Goal: Task Accomplishment & Management: Manage account settings

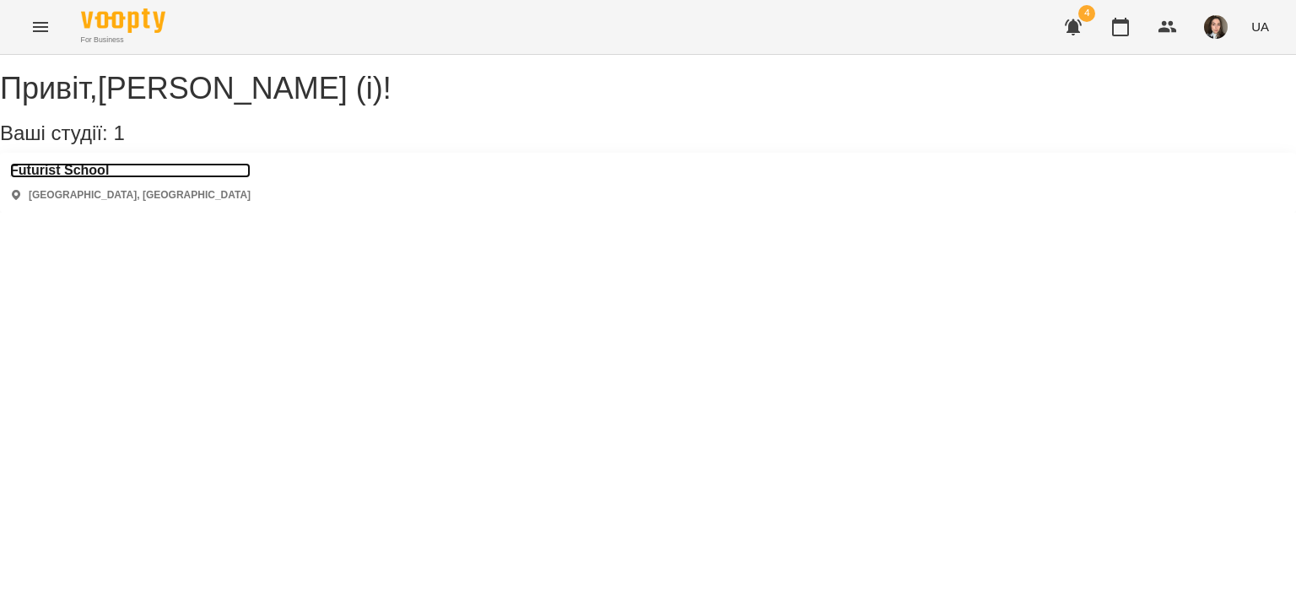
click at [78, 178] on h3 "Futurist School" at bounding box center [130, 170] width 241 height 15
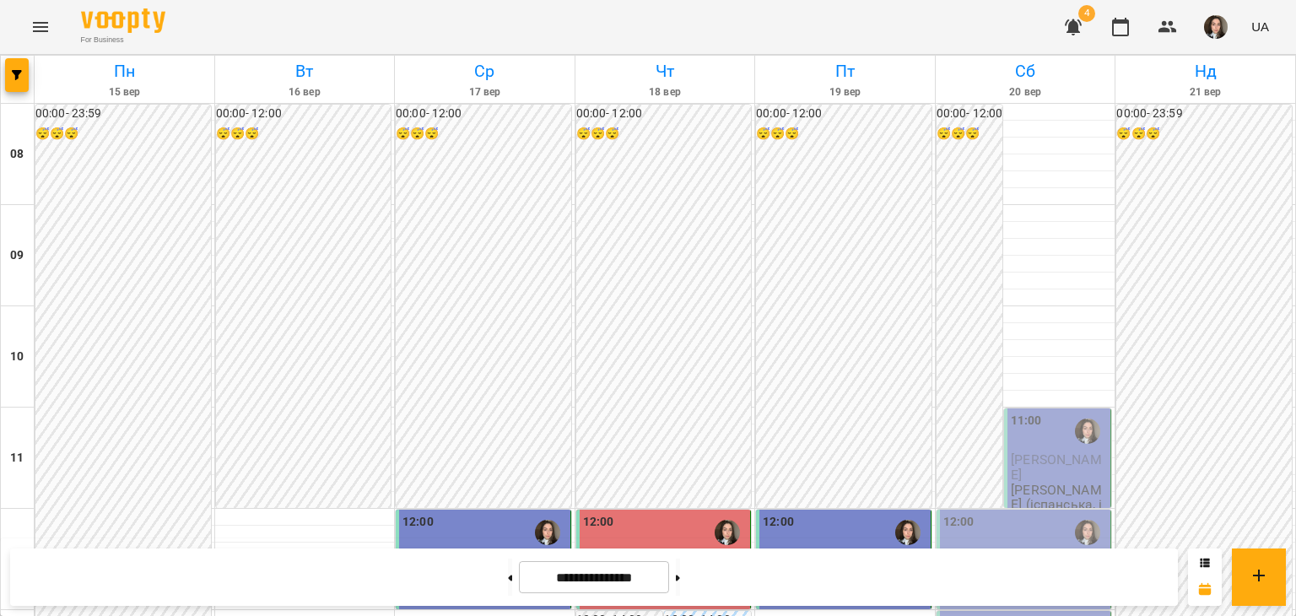
scroll to position [241, 0]
click at [1050, 483] on p "[PERSON_NAME] (іспанська, індивідуально)" at bounding box center [1059, 505] width 96 height 44
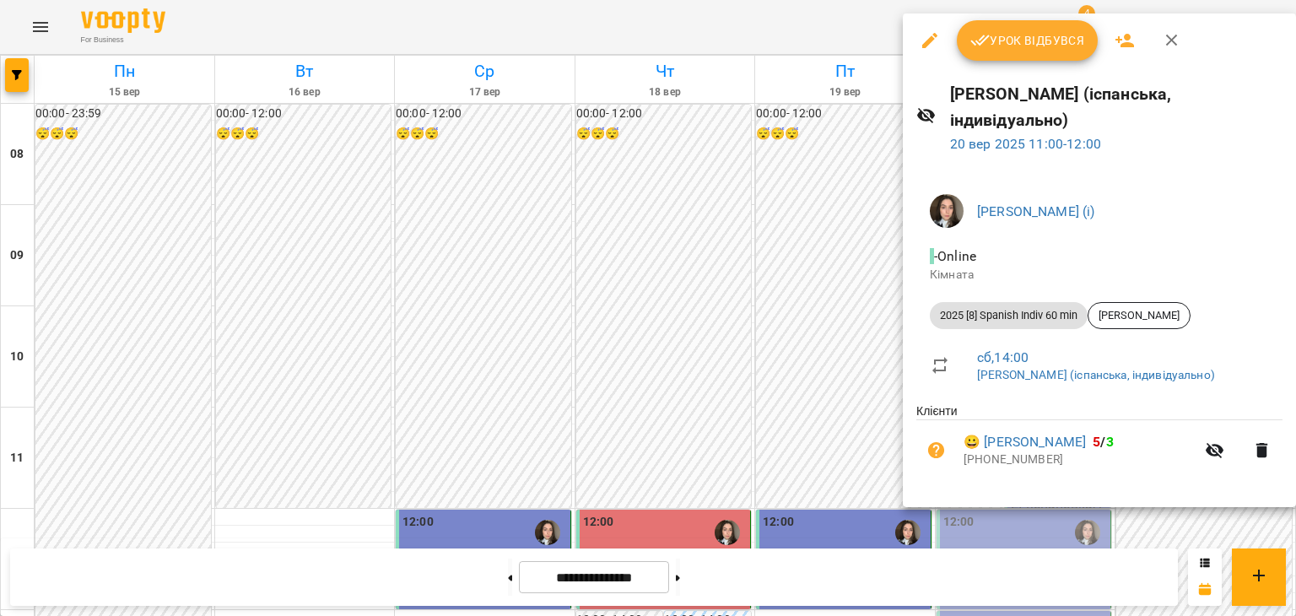
click at [1018, 46] on span "Урок відбувся" at bounding box center [1027, 40] width 115 height 20
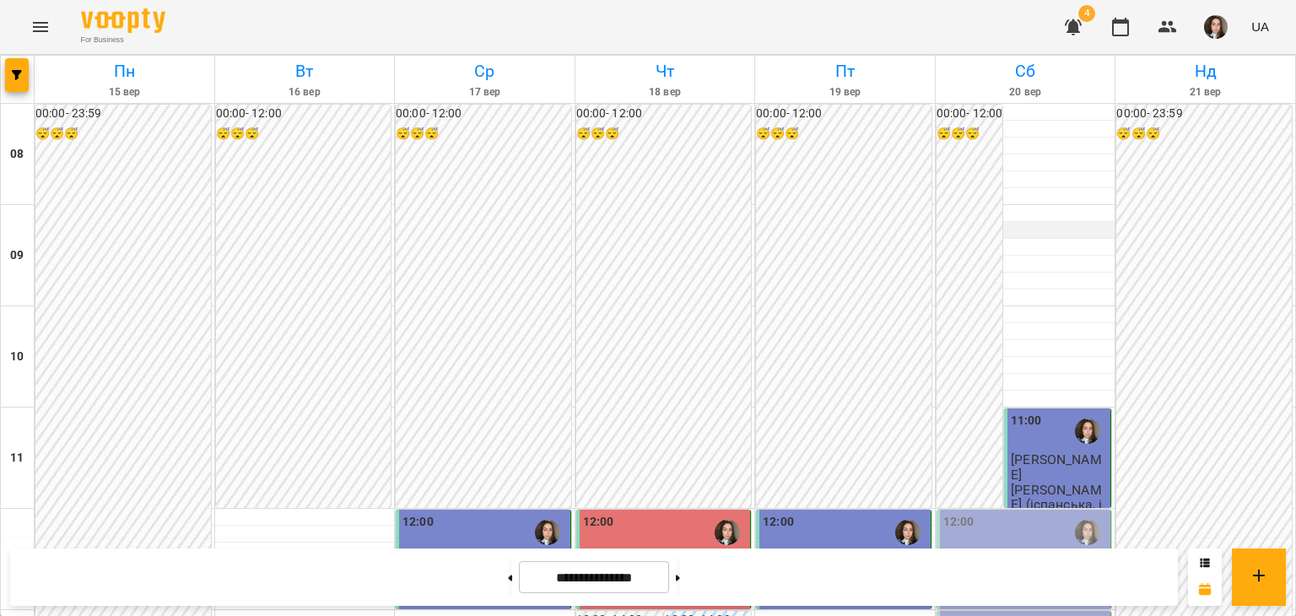
scroll to position [306, 0]
click at [1022, 513] on div "12:00" at bounding box center [1025, 532] width 165 height 39
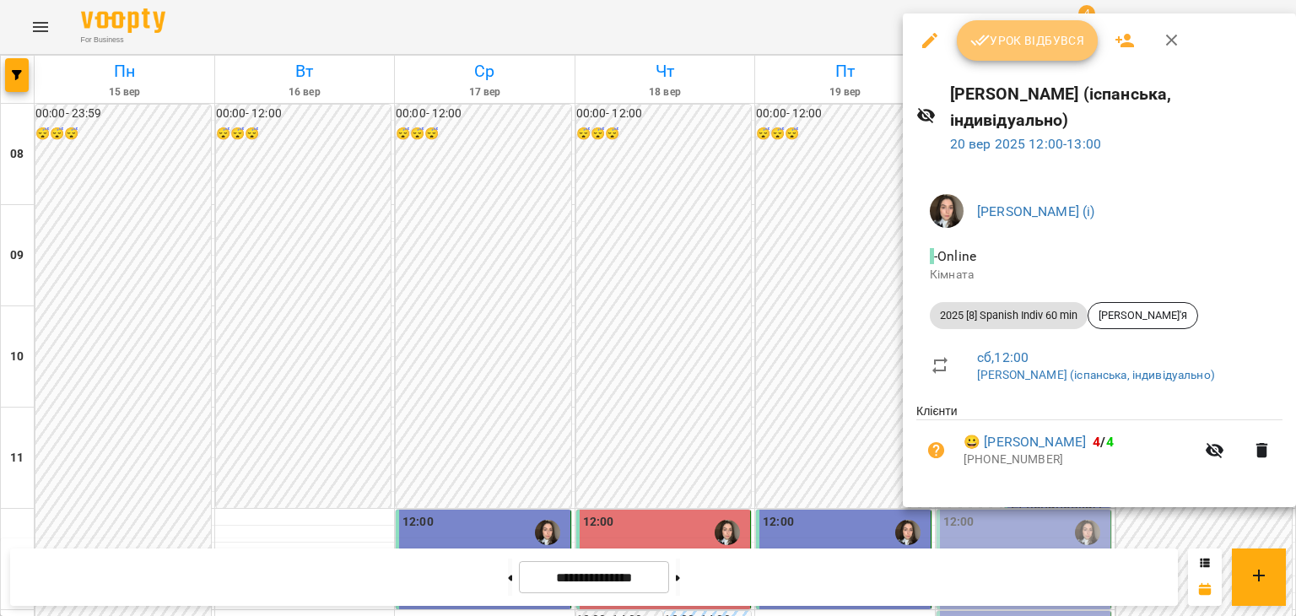
click at [993, 45] on span "Урок відбувся" at bounding box center [1027, 40] width 115 height 20
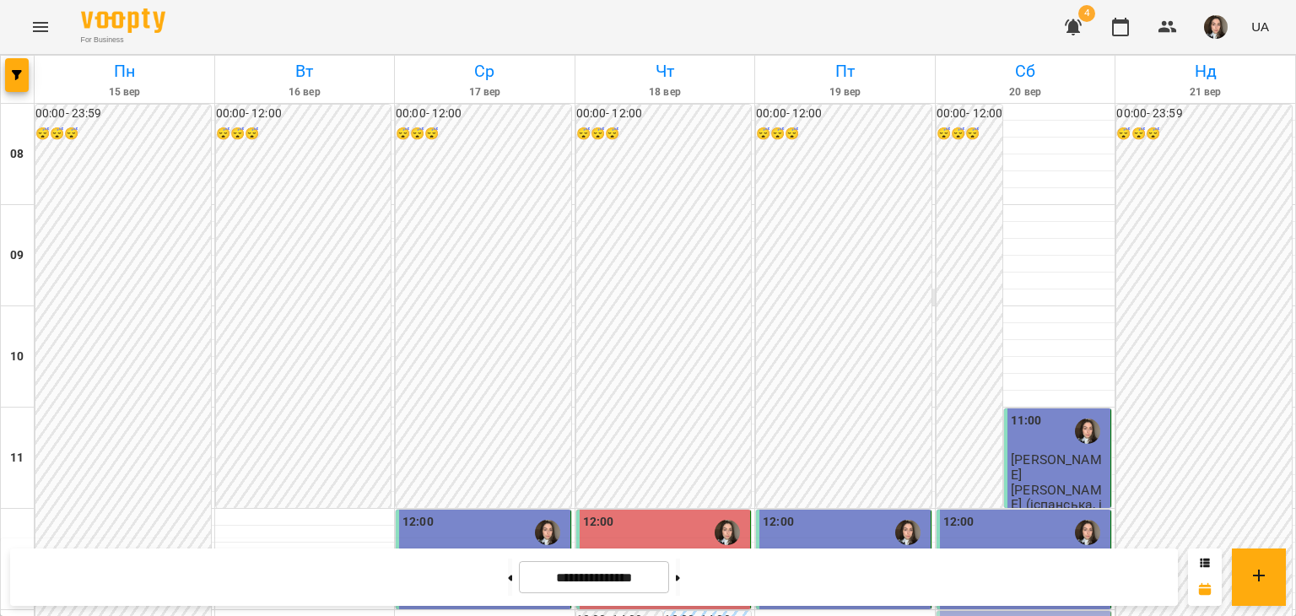
scroll to position [321, 0]
click at [1206, 21] on span "button" at bounding box center [1216, 27] width 24 height 24
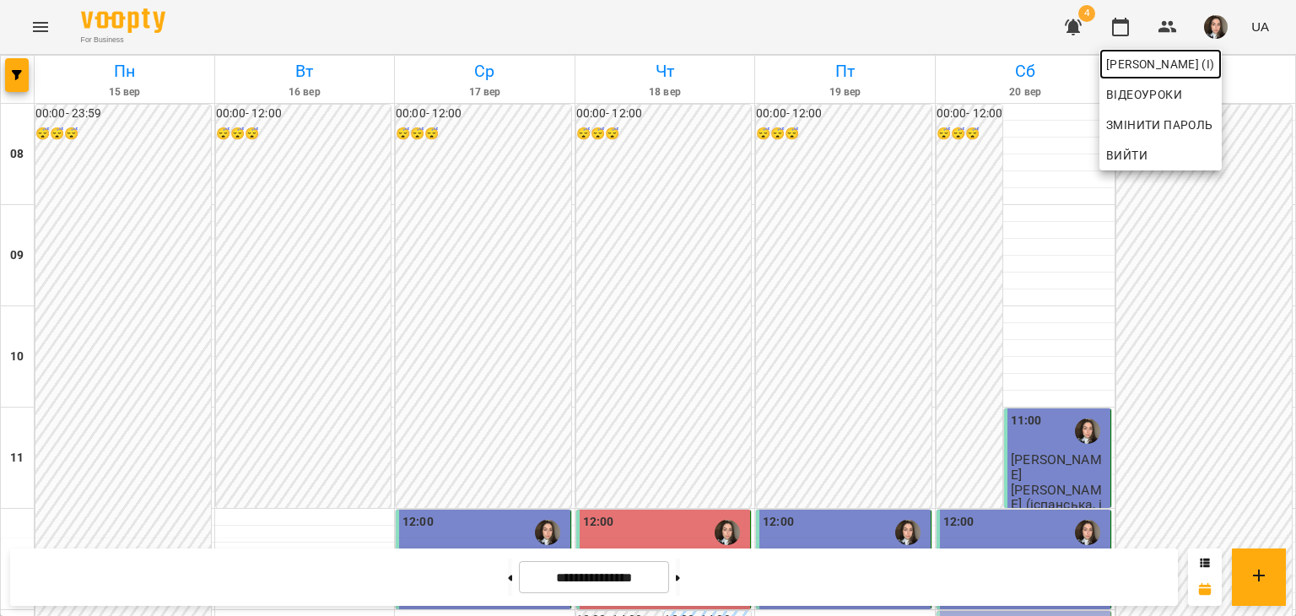
click at [1123, 58] on span "[PERSON_NAME] (і)" at bounding box center [1160, 64] width 109 height 20
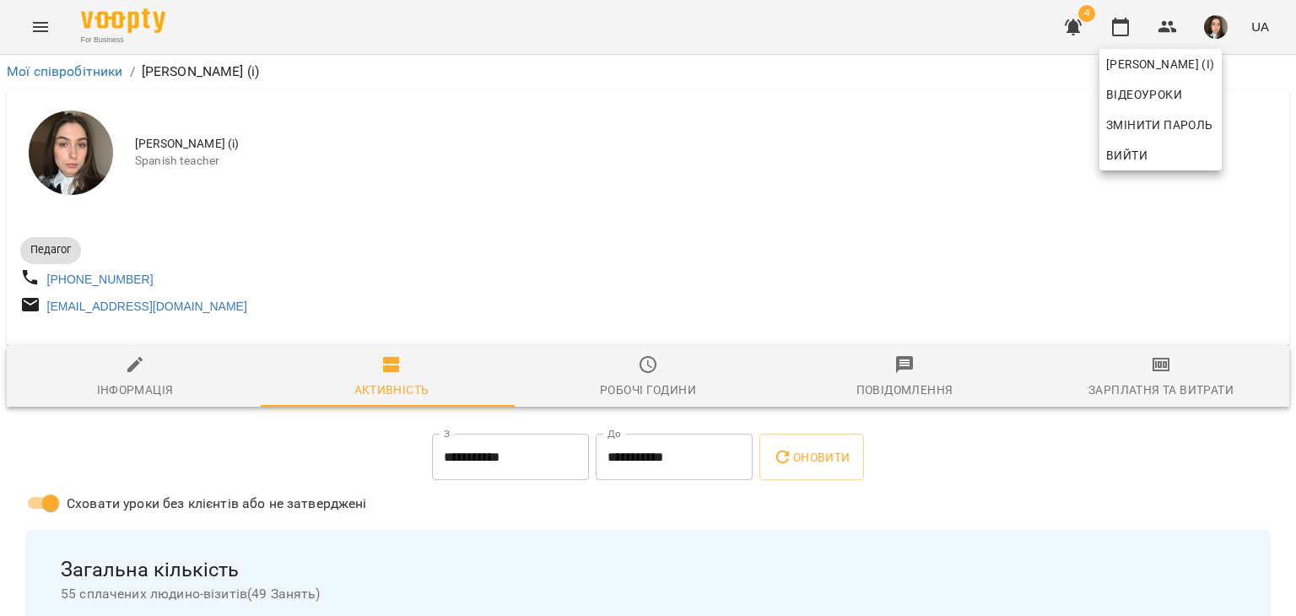
click at [1139, 400] on div at bounding box center [648, 308] width 1296 height 616
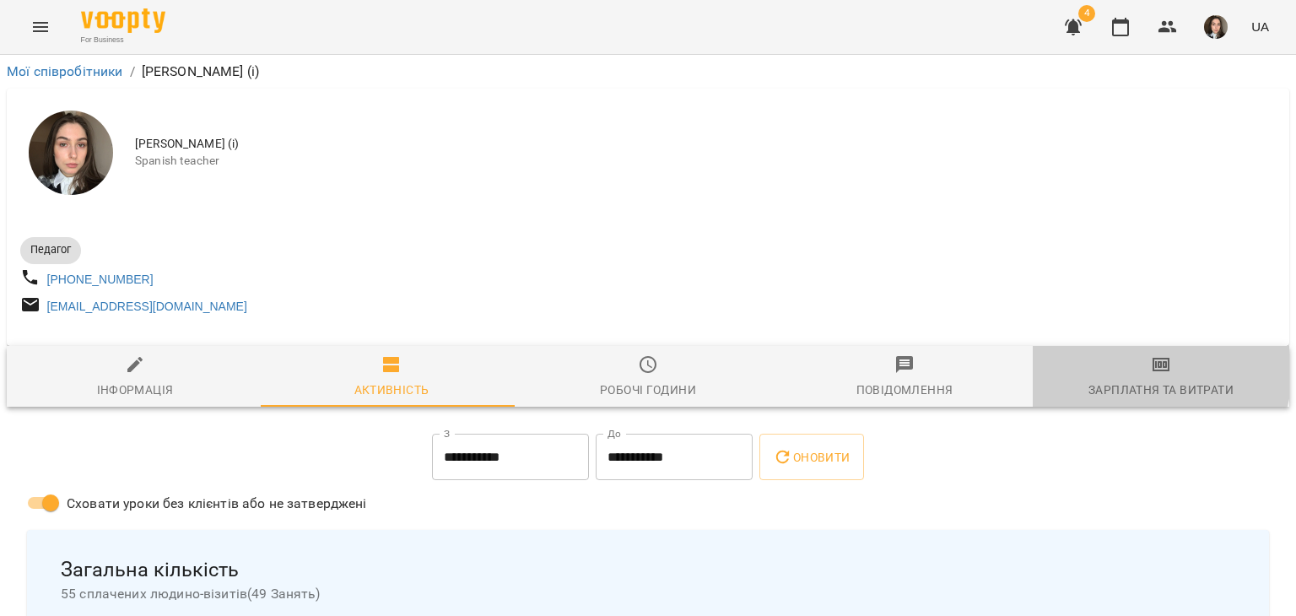
click at [1151, 375] on icon "button" at bounding box center [1161, 364] width 20 height 20
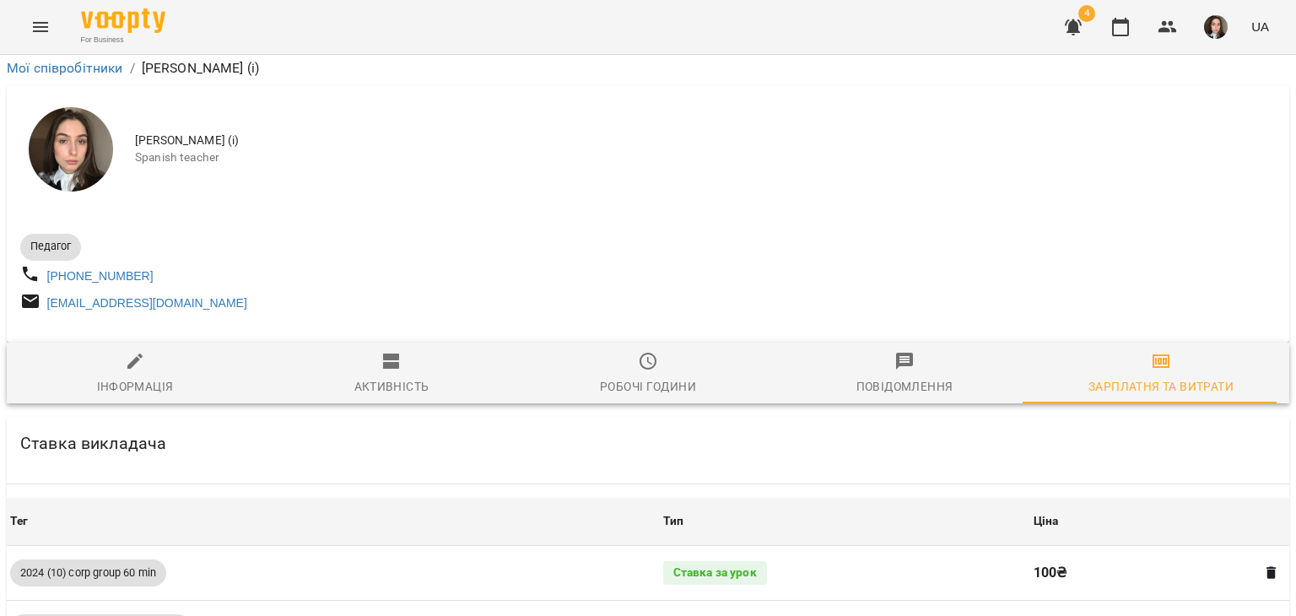
scroll to position [1422, 0]
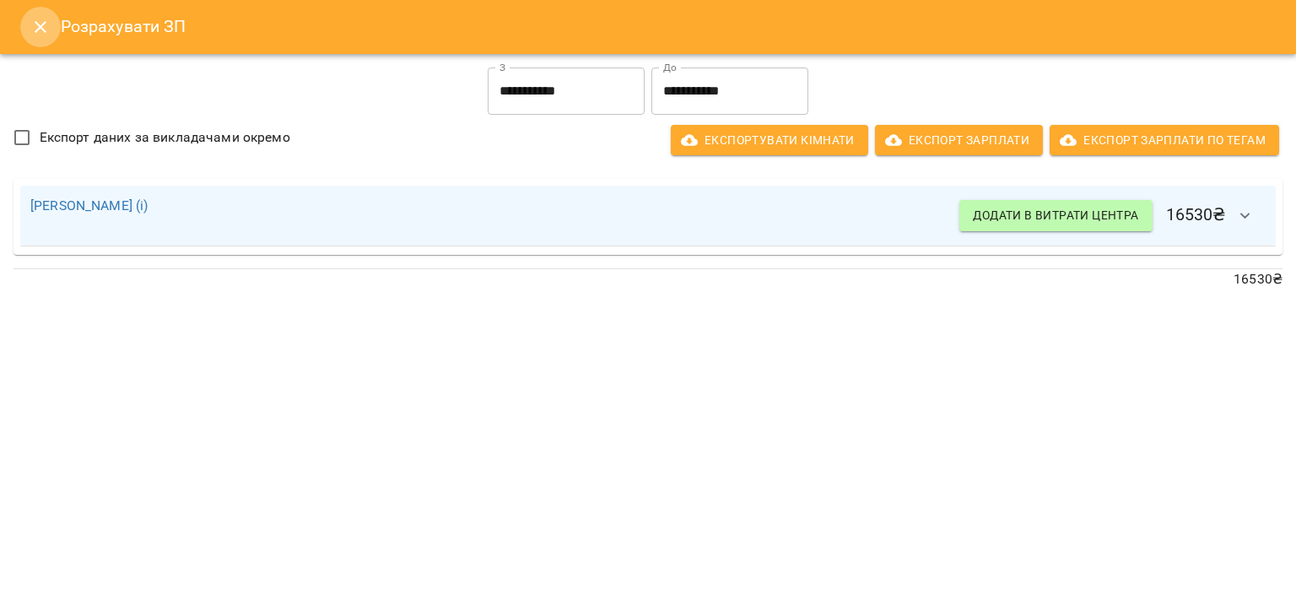
click at [44, 30] on icon "Close" at bounding box center [41, 27] width 12 height 12
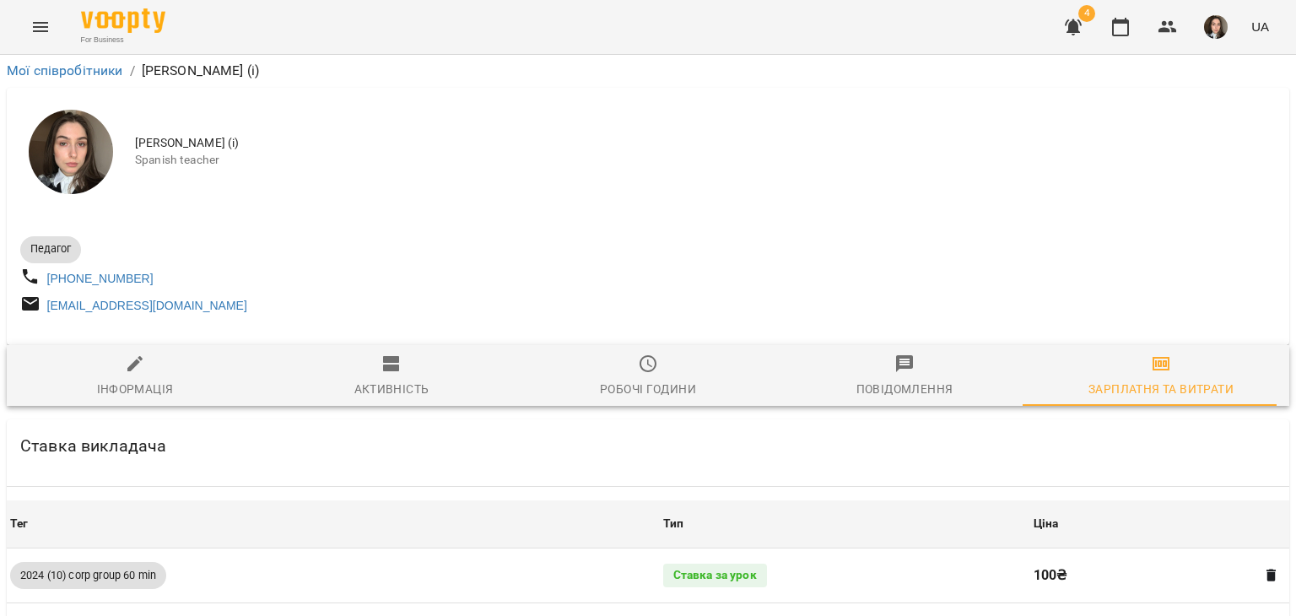
scroll to position [0, 0]
click at [800, 289] on div "Педагог [PHONE_NUMBER] [EMAIL_ADDRESS][DOMAIN_NAME]" at bounding box center [648, 274] width 1262 height 95
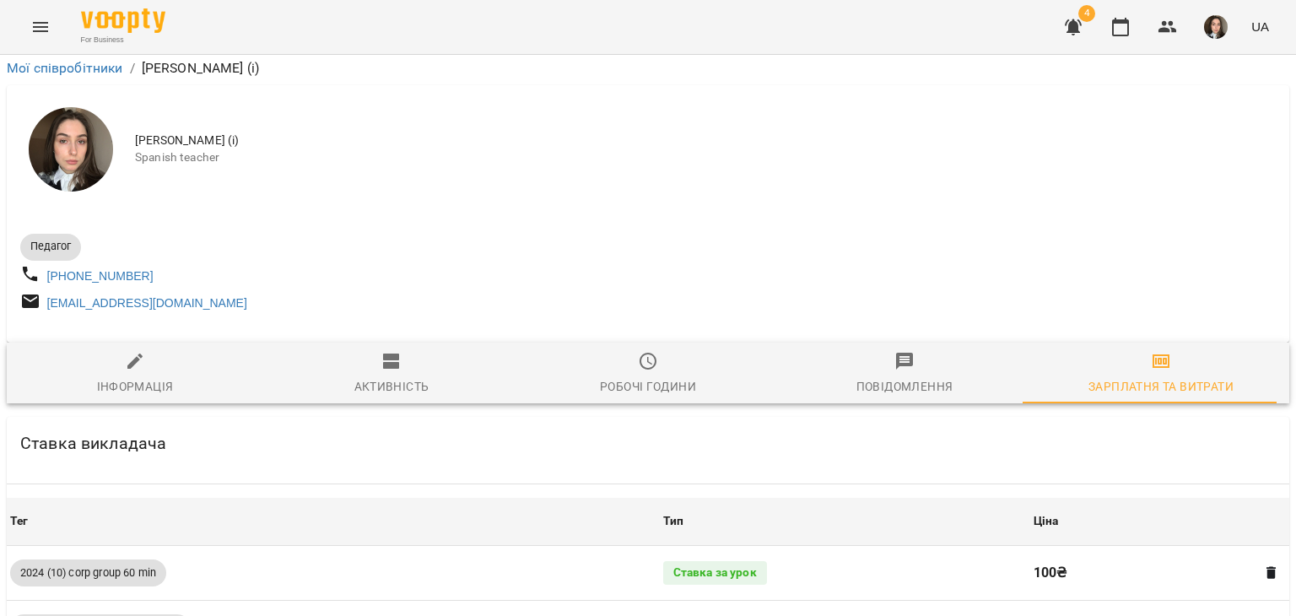
scroll to position [1422, 0]
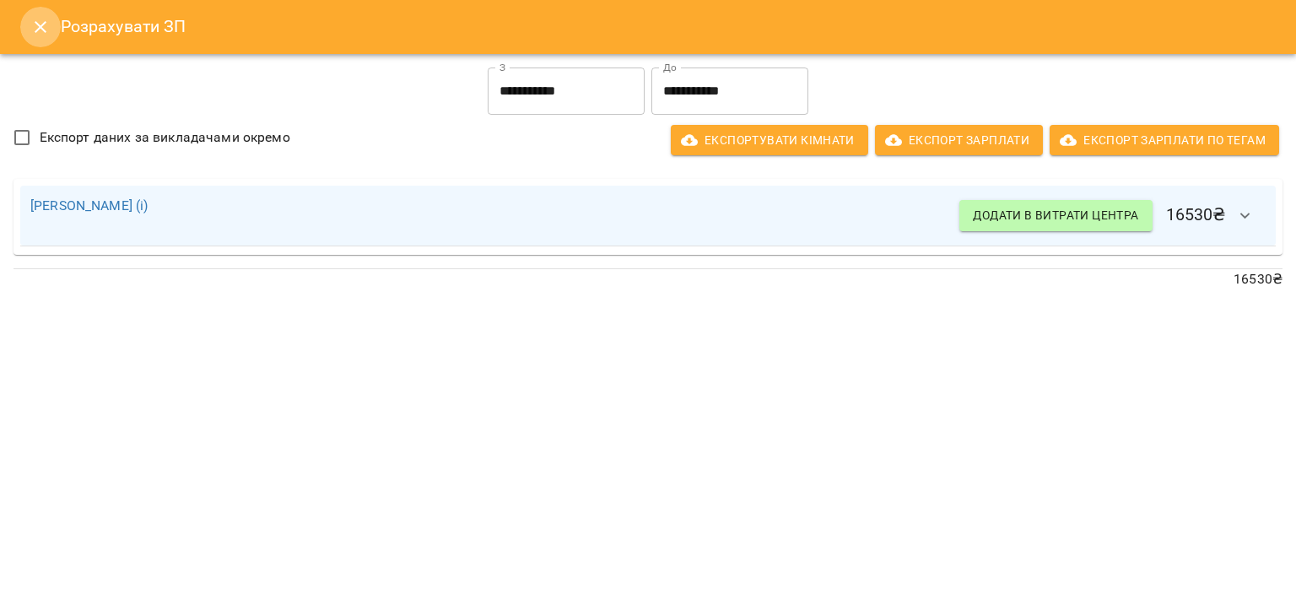
click at [43, 24] on icon "Close" at bounding box center [41, 27] width 12 height 12
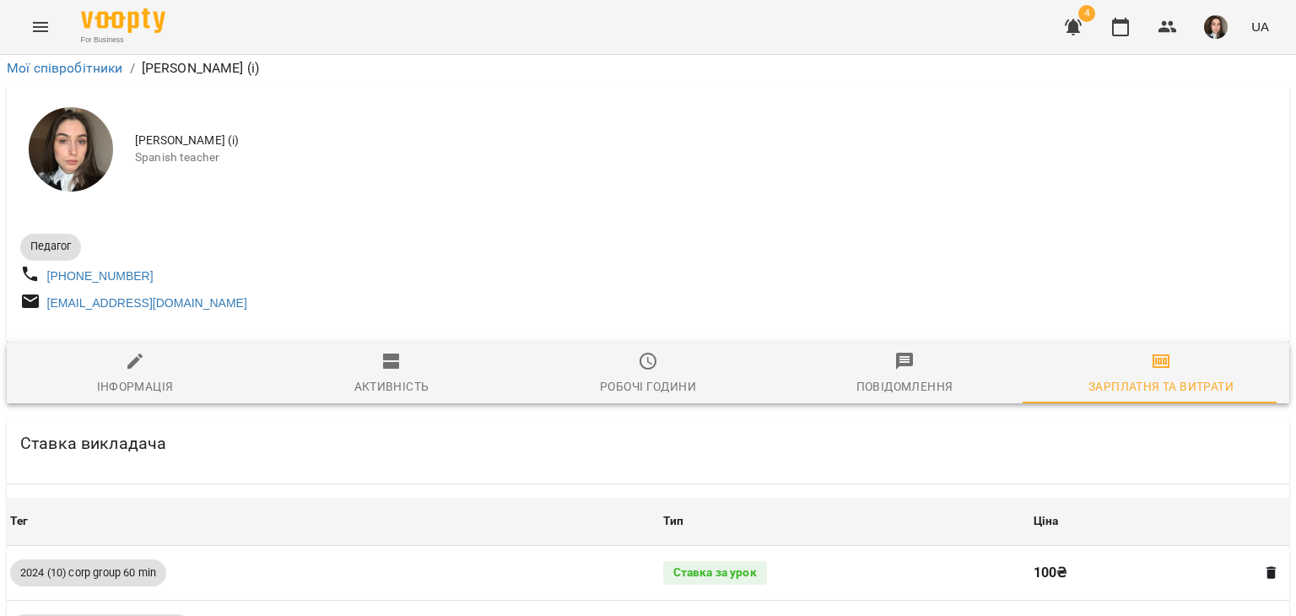
scroll to position [0, 0]
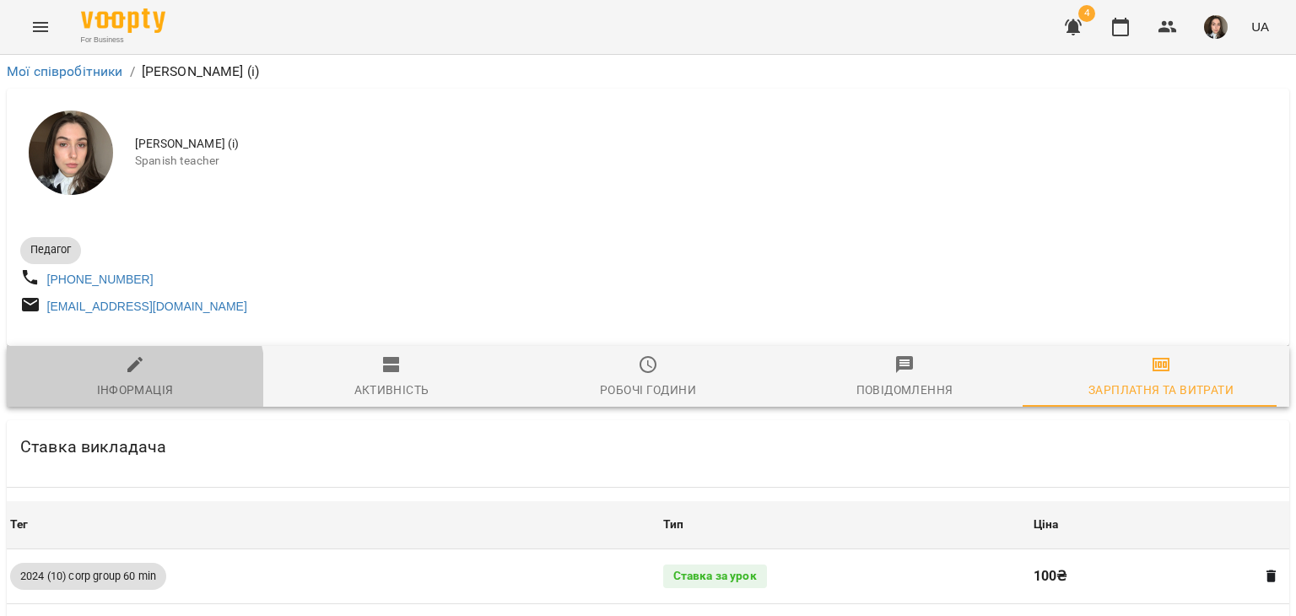
click at [131, 387] on div "Інформація" at bounding box center [135, 390] width 77 height 20
select select "**"
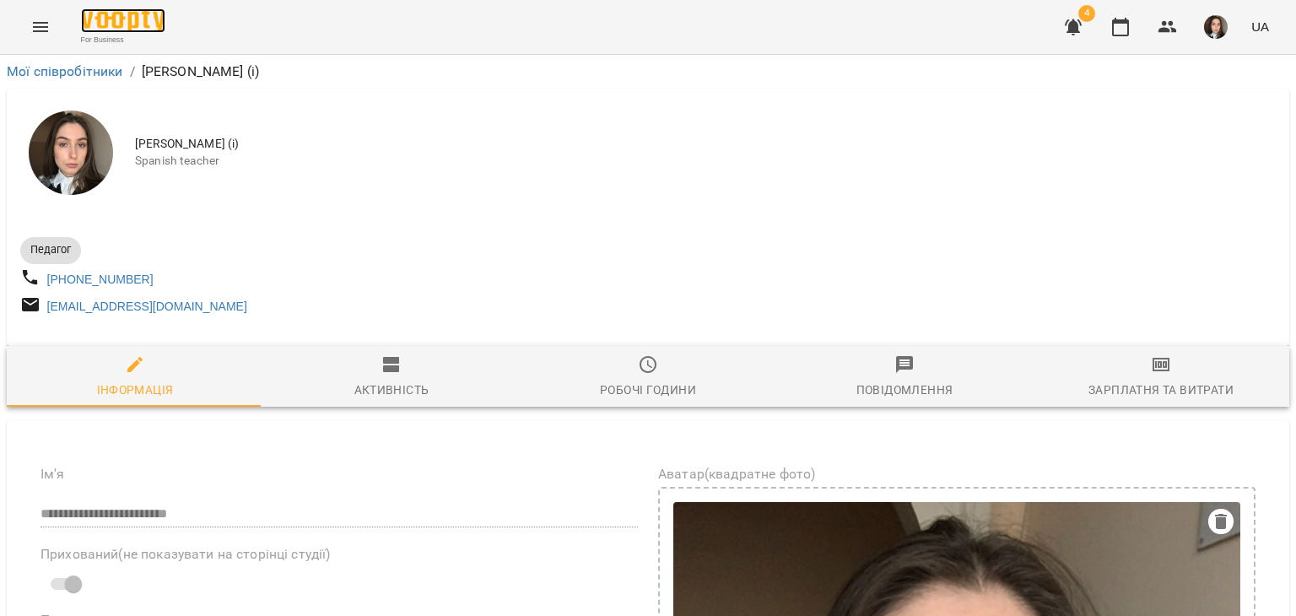
click at [125, 20] on img at bounding box center [123, 20] width 84 height 24
